Goal: Information Seeking & Learning: Learn about a topic

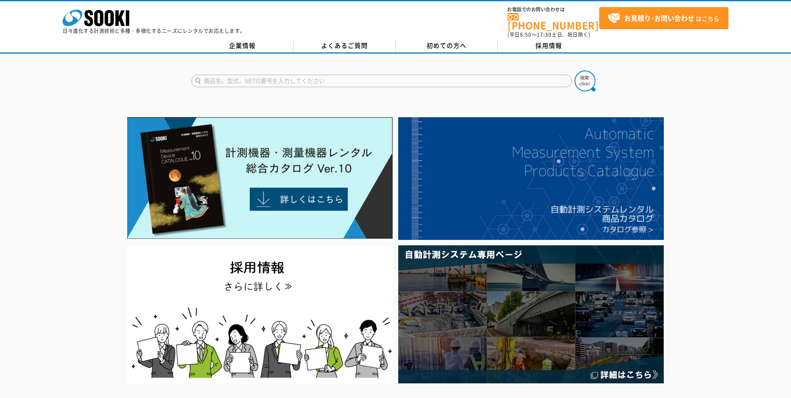
click at [340, 75] on input "text" at bounding box center [381, 81] width 381 height 13
type input "CF-4700"
click at [575, 70] on button at bounding box center [585, 80] width 21 height 21
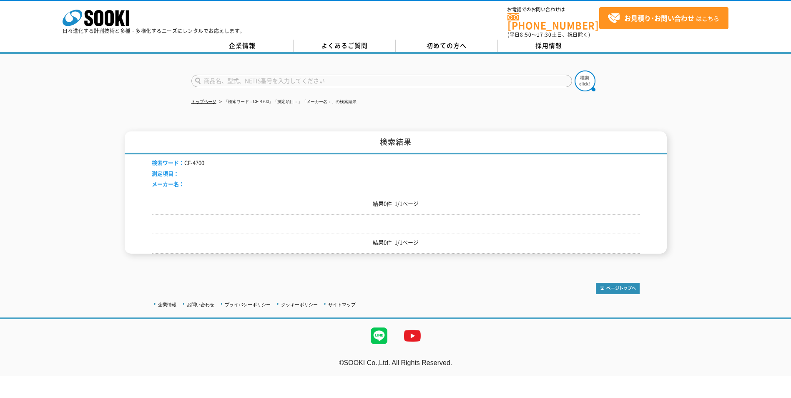
click at [285, 82] on form at bounding box center [395, 81] width 409 height 23
click at [274, 76] on input "text" at bounding box center [381, 81] width 381 height 13
type input "小野測器"
click at [575, 70] on button at bounding box center [585, 80] width 21 height 21
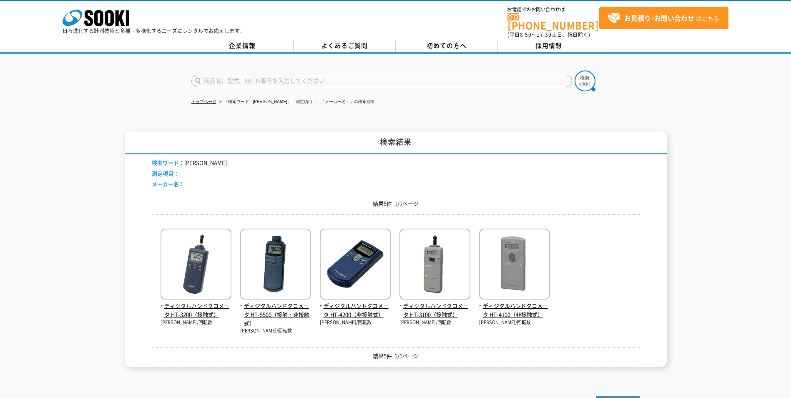
click at [216, 75] on input "text" at bounding box center [381, 81] width 381 height 13
type input "そ"
type input "騒音計"
click at [575, 70] on button at bounding box center [585, 80] width 21 height 21
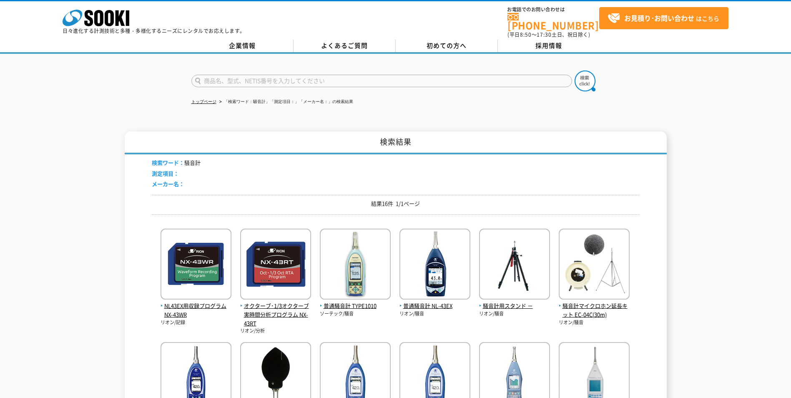
click at [341, 75] on input "text" at bounding box center [381, 81] width 381 height 13
